Goal: Task Accomplishment & Management: Use online tool/utility

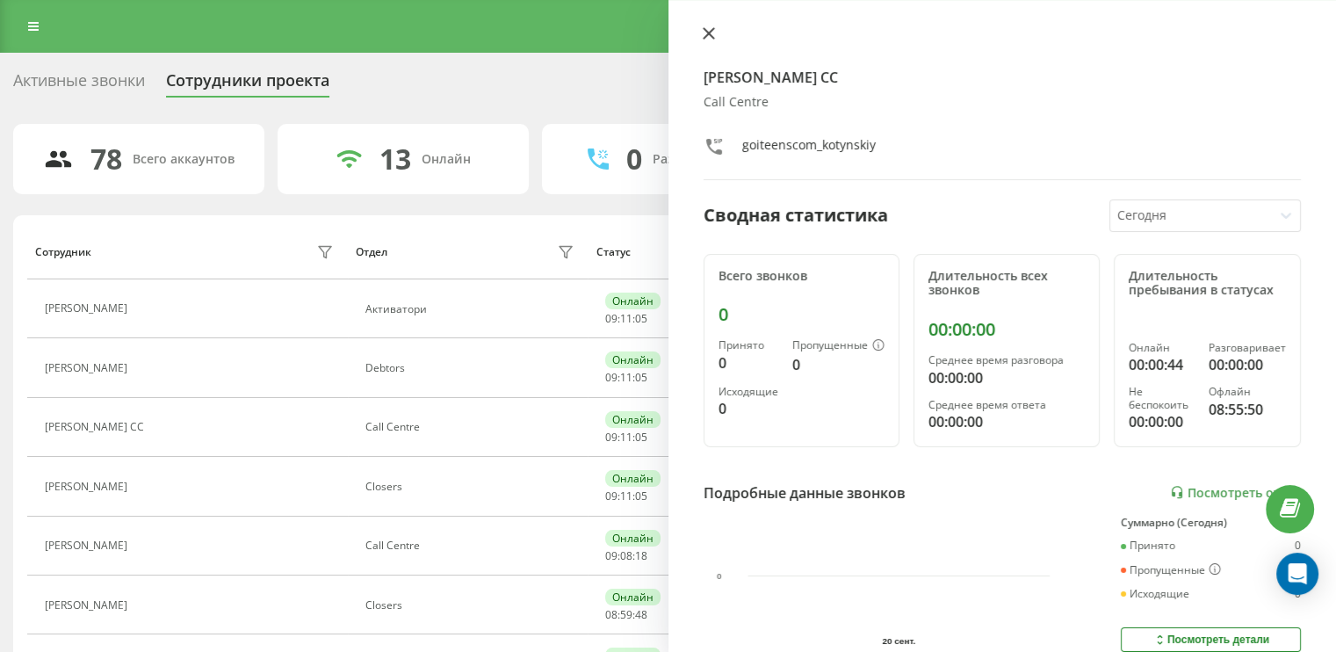
click at [710, 32] on icon at bounding box center [708, 33] width 11 height 11
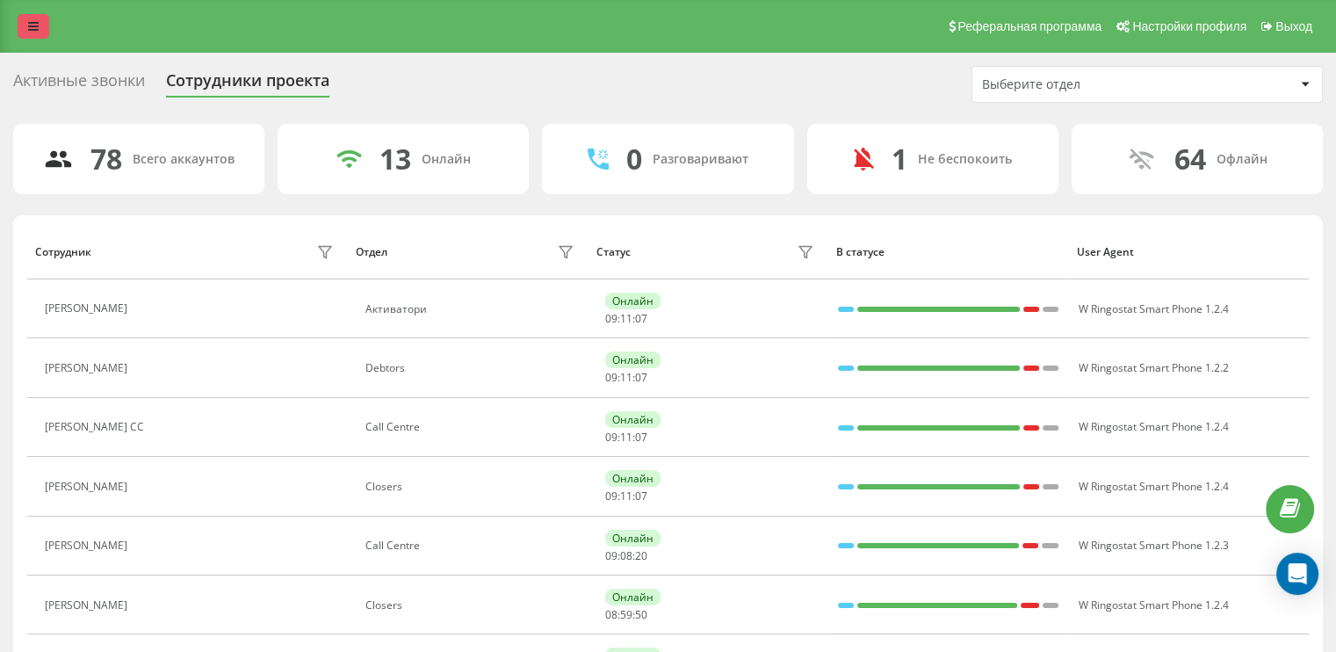
click at [25, 30] on link at bounding box center [34, 26] width 32 height 25
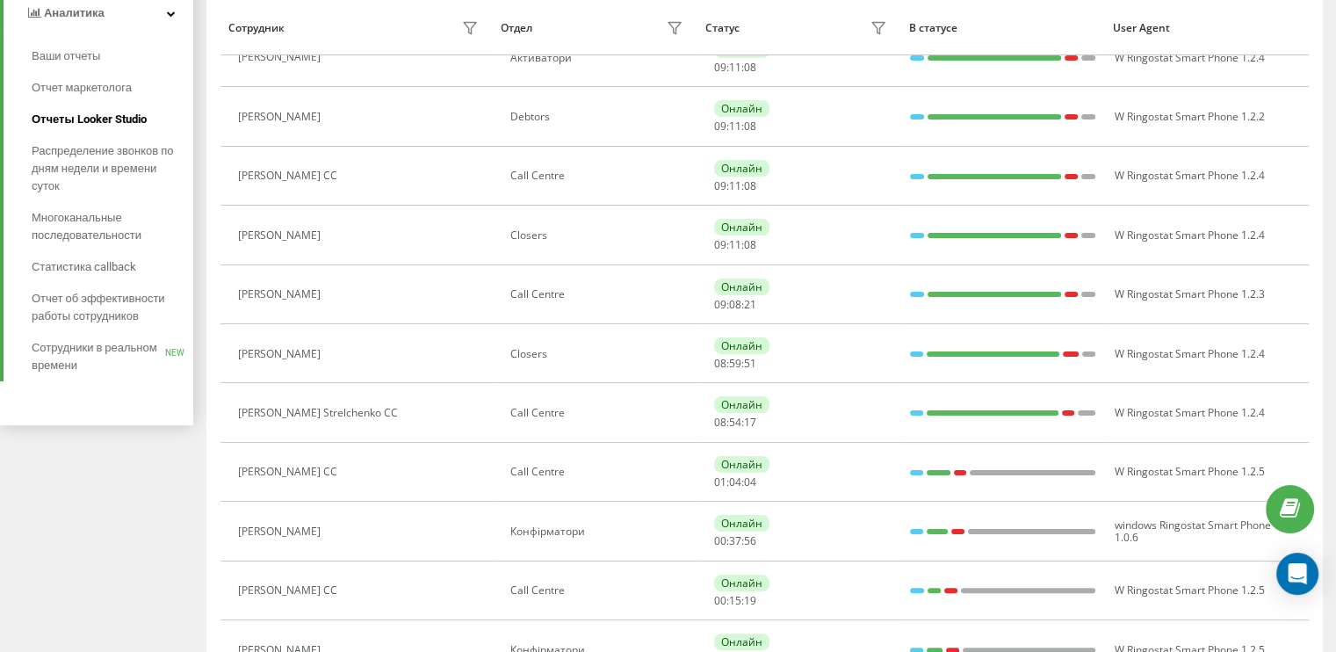
scroll to position [263, 0]
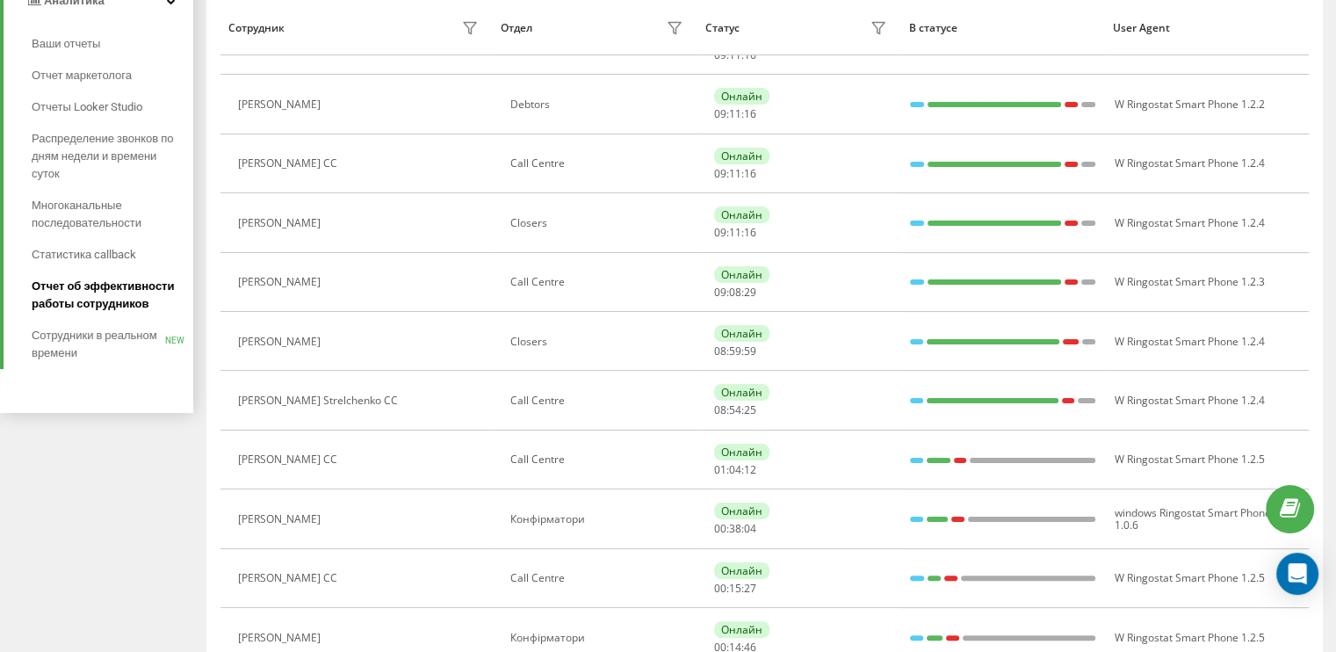
click at [112, 296] on span "Отчет об эффективности работы сотрудников" at bounding box center [108, 295] width 153 height 35
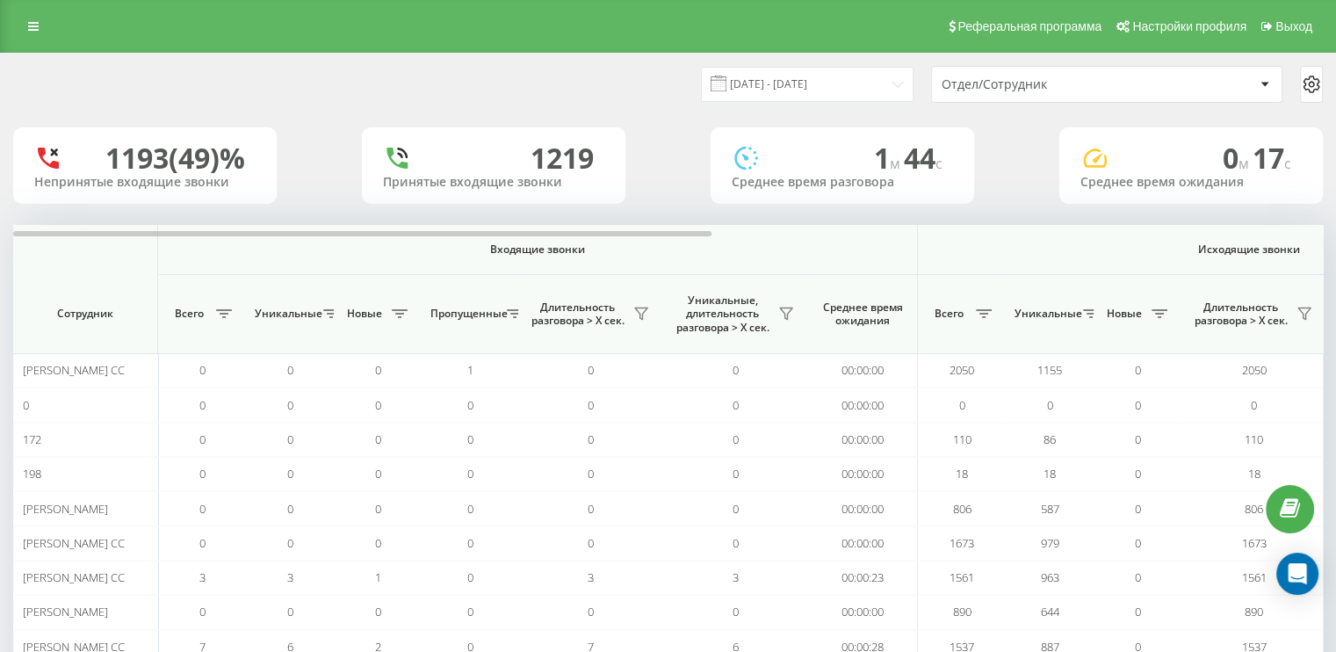
click at [1261, 77] on div at bounding box center [1264, 84] width 20 height 21
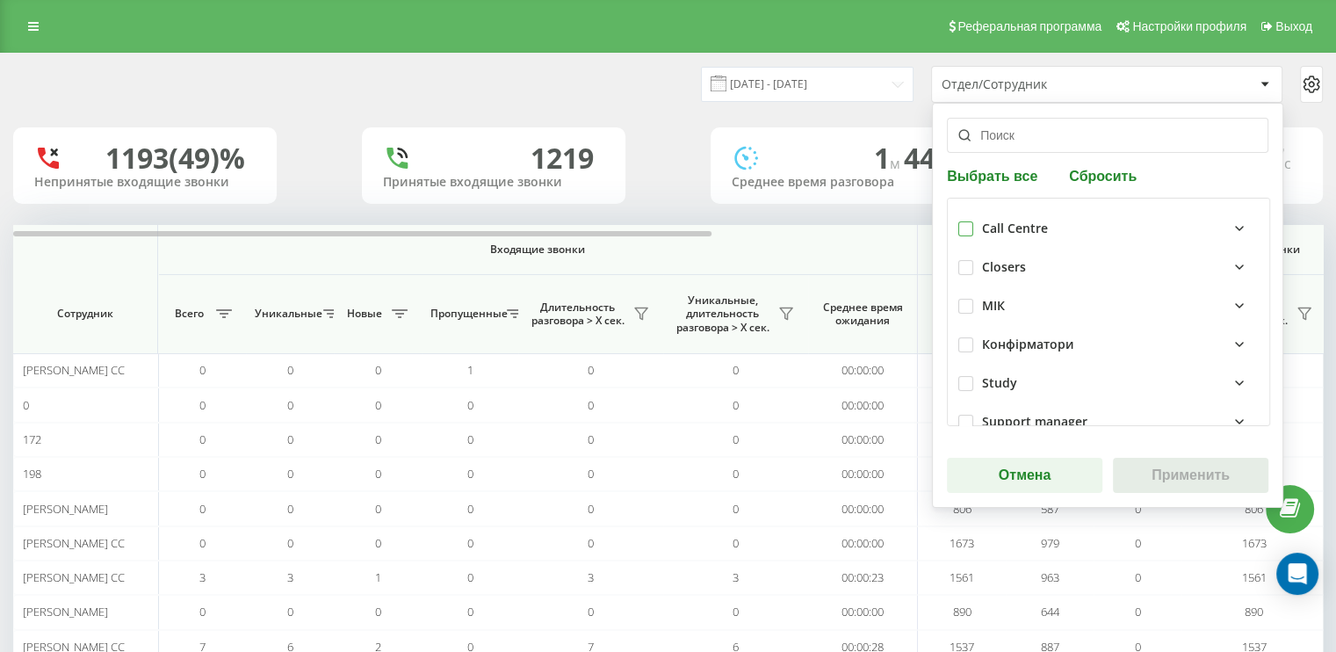
click at [960, 221] on label at bounding box center [965, 221] width 15 height 0
checkbox input "true"
click at [1203, 476] on button "Применить" at bounding box center [1190, 475] width 155 height 35
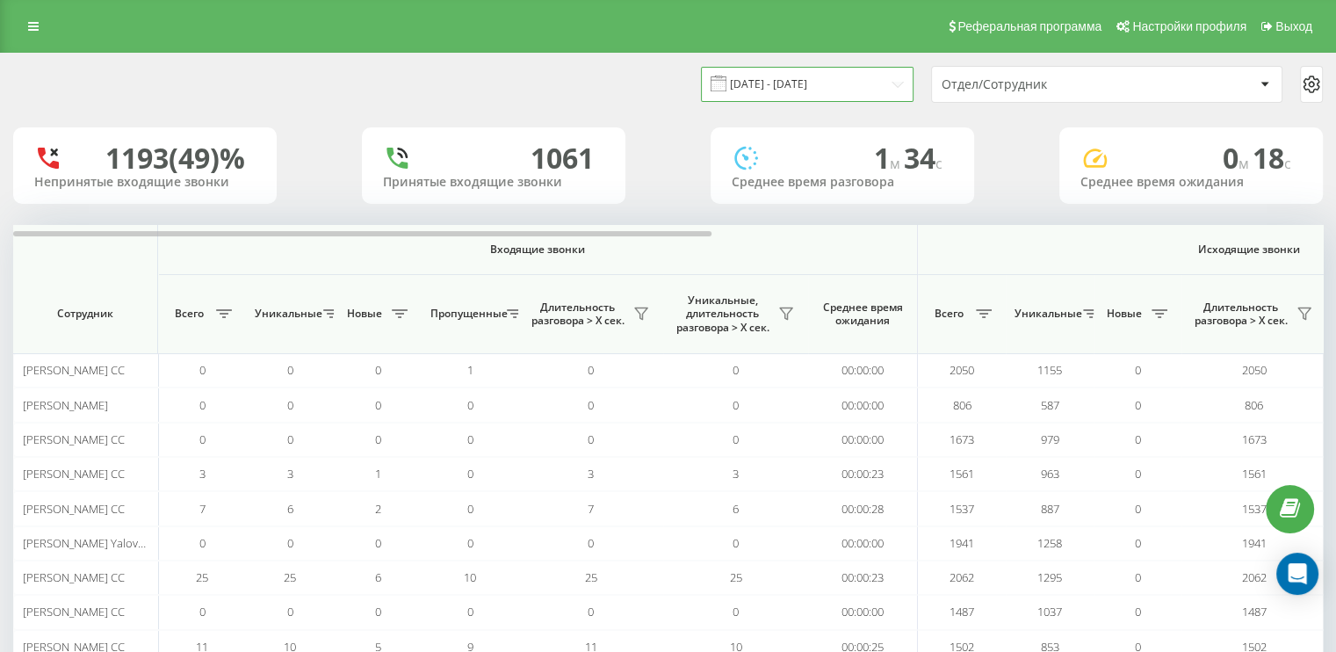
click at [899, 89] on input "[DATE] - [DATE]" at bounding box center [807, 84] width 213 height 34
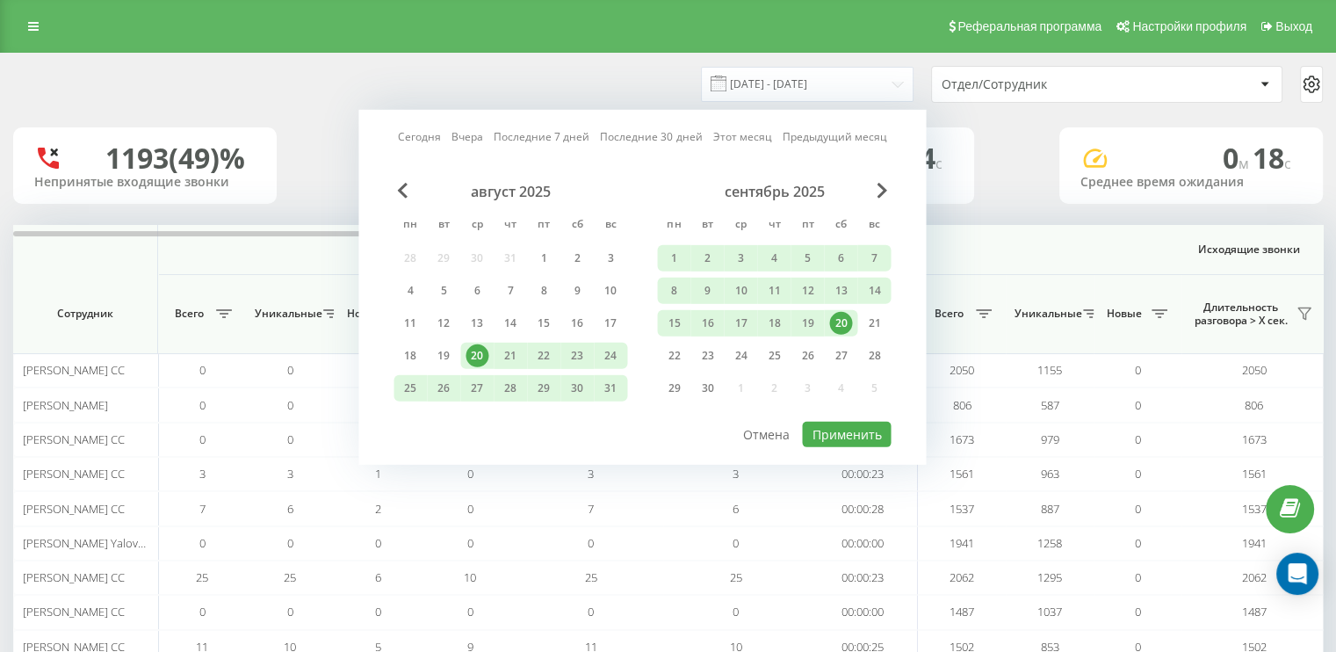
click at [846, 317] on div "20" at bounding box center [840, 323] width 23 height 23
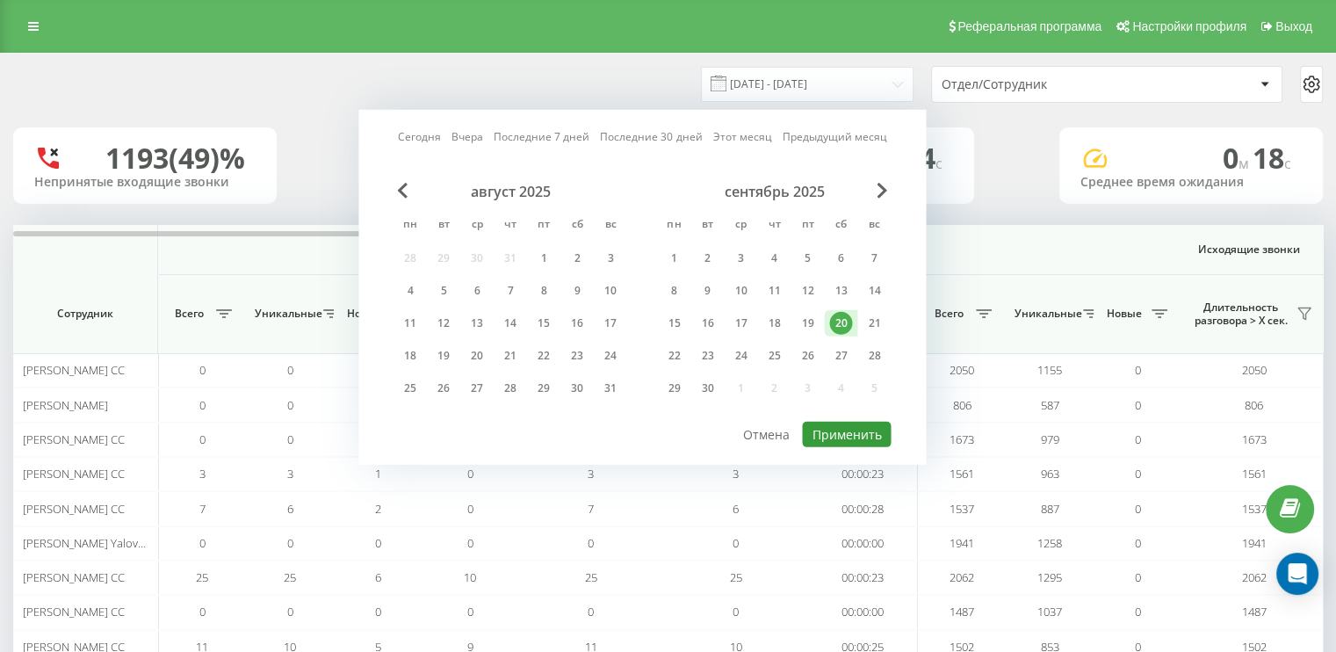
click at [860, 430] on button "Применить" at bounding box center [846, 434] width 89 height 25
type input "[DATE] - [DATE]"
